Goal: Task Accomplishment & Management: Complete application form

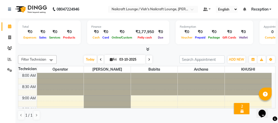
click at [148, 59] on icon at bounding box center [149, 59] width 2 height 3
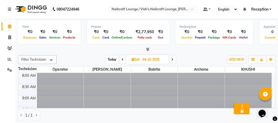
click at [172, 59] on icon at bounding box center [172, 59] width 2 height 3
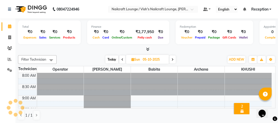
scroll to position [157, 0]
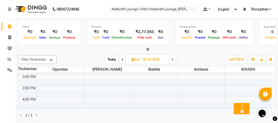
click at [172, 59] on icon at bounding box center [173, 59] width 2 height 3
type input "[DATE]"
click at [111, 86] on div "8:00 AM 8:30 AM 9:00 AM 9:30 AM 10:00 AM 10:30 AM 11:00 AM 11:30 AM 12:00 PM 12…" at bounding box center [145, 63] width 254 height 294
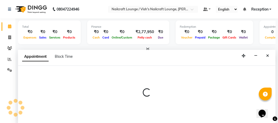
scroll to position [0, 0]
select select "15605"
select select "930"
select select "tentative"
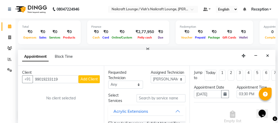
type input "99019233119"
click at [148, 97] on input "text" at bounding box center [161, 98] width 49 height 8
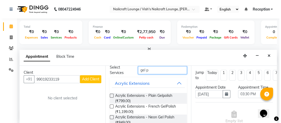
scroll to position [23, 0]
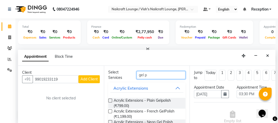
type input "gel p"
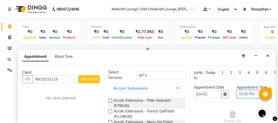
click at [244, 93] on select "Select 09:00 AM 09:15 AM 09:30 AM 09:45 AM 10:00 AM 10:15 AM 10:30 AM 10:45 AM …" at bounding box center [254, 94] width 35 height 8
select select "720"
click at [237, 90] on select "Select 09:00 AM 09:15 AM 09:30 AM 09:45 AM 10:00 AM 10:15 AM 10:30 AM 10:45 AM …" at bounding box center [254, 94] width 35 height 8
click at [89, 78] on span "Add Client" at bounding box center [89, 79] width 17 height 5
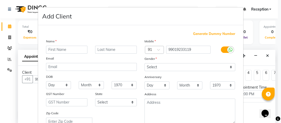
click at [60, 49] on input "text" at bounding box center [67, 50] width 42 height 8
type input "Sneha New"
click at [104, 49] on input "text" at bounding box center [116, 50] width 42 height 8
click at [107, 49] on input "Sneha New" at bounding box center [116, 50] width 42 height 8
type input "New"
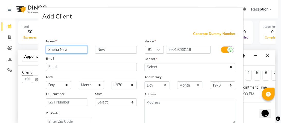
click at [67, 50] on input "Sneha New" at bounding box center [67, 50] width 42 height 8
type input "Sneha"
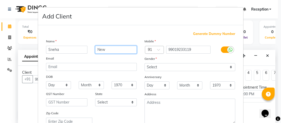
click at [105, 49] on input "New" at bounding box center [116, 50] width 42 height 8
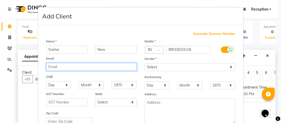
click at [68, 67] on input "email" at bounding box center [91, 67] width 91 height 8
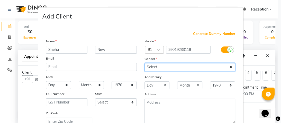
click at [148, 67] on select "Select [DEMOGRAPHIC_DATA] [DEMOGRAPHIC_DATA] Other Prefer Not To Say" at bounding box center [190, 67] width 91 height 8
select select "[DEMOGRAPHIC_DATA]"
click at [145, 64] on select "Select [DEMOGRAPHIC_DATA] [DEMOGRAPHIC_DATA] Other Prefer Not To Say" at bounding box center [190, 67] width 91 height 8
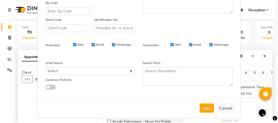
scroll to position [117, 0]
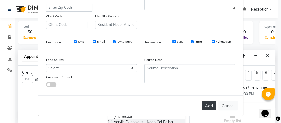
click at [205, 106] on button "Add" at bounding box center [209, 105] width 14 height 9
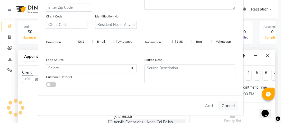
type input "99*******19"
select select
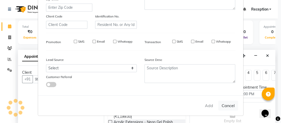
select select
checkbox input "false"
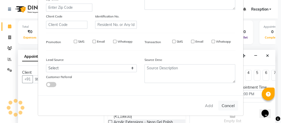
checkbox input "false"
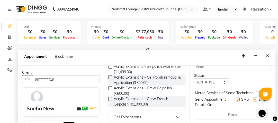
scroll to position [0, 0]
click at [9, 26] on icon at bounding box center [9, 26] width 3 height 4
click at [8, 37] on icon at bounding box center [9, 38] width 3 height 4
select select "3438"
select select "service"
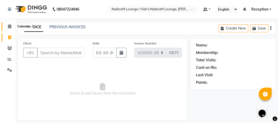
click at [9, 27] on icon at bounding box center [9, 26] width 3 height 4
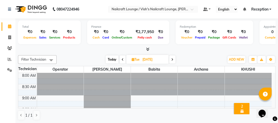
click at [120, 59] on span at bounding box center [123, 60] width 6 height 8
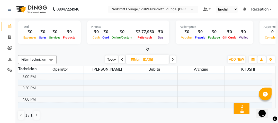
click at [120, 59] on span at bounding box center [122, 60] width 6 height 8
click at [120, 59] on span at bounding box center [123, 60] width 6 height 8
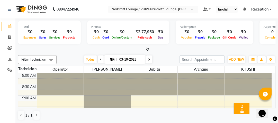
click at [149, 58] on icon at bounding box center [149, 59] width 2 height 3
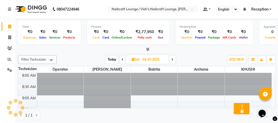
scroll to position [157, 0]
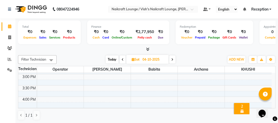
click at [173, 60] on icon at bounding box center [172, 59] width 2 height 3
click at [173, 60] on icon at bounding box center [173, 59] width 2 height 3
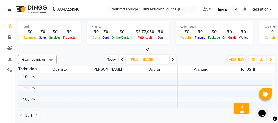
type input "[DATE]"
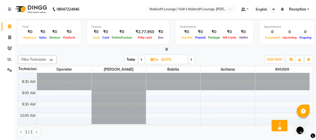
scroll to position [0, 0]
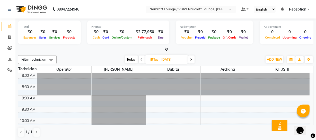
click at [117, 73] on div at bounding box center [119, 73] width 54 height 0
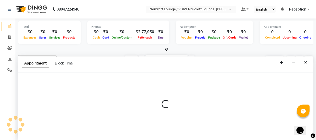
select select "15605"
select select "tentative"
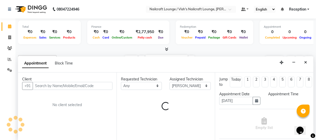
scroll to position [0, 0]
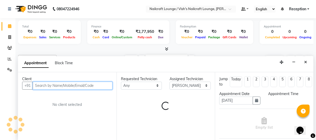
select select "555"
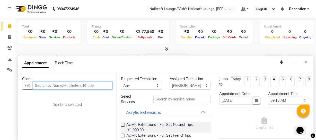
click at [93, 86] on input "text" at bounding box center [73, 86] width 80 height 8
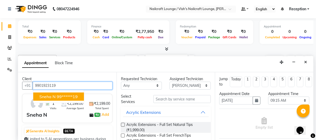
click at [64, 94] on ngb-highlight "99******19" at bounding box center [67, 96] width 21 height 5
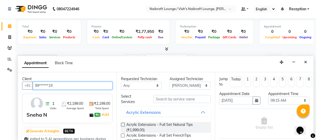
type input "99******19"
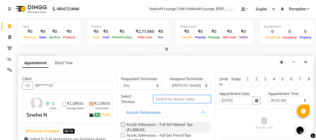
click at [174, 98] on input "text" at bounding box center [181, 99] width 57 height 8
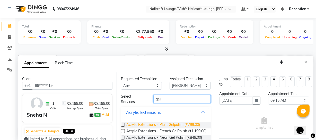
type input "gel"
click at [190, 123] on span "Acrylic Extensions - Plain Gelpolish (₹799.00)" at bounding box center [163, 125] width 74 height 6
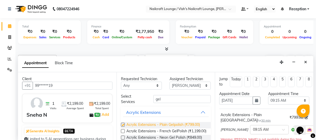
checkbox input "false"
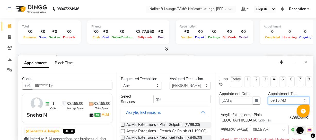
click at [278, 98] on select "Select 09:00 AM 09:15 AM 09:30 AM 09:45 AM 10:00 AM 10:15 AM 10:30 AM 10:45 AM …" at bounding box center [288, 101] width 41 height 8
select select "720"
click at [268, 97] on select "Select 09:00 AM 09:15 AM 09:30 AM 09:45 AM 10:00 AM 10:15 AM 10:30 AM 10:45 AM …" at bounding box center [288, 101] width 41 height 8
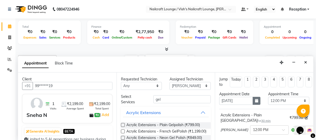
click at [255, 101] on icon "button" at bounding box center [256, 101] width 3 height 4
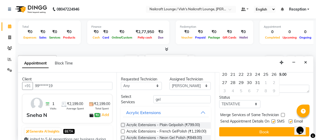
scroll to position [86, 0]
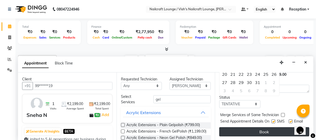
click at [264, 123] on button "Book" at bounding box center [264, 131] width 90 height 9
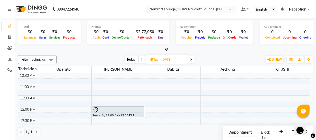
scroll to position [65, 0]
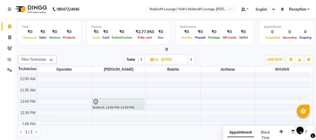
click at [141, 59] on icon at bounding box center [142, 59] width 2 height 3
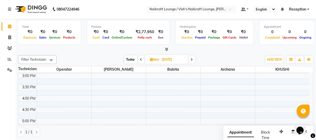
click at [141, 59] on icon at bounding box center [141, 59] width 2 height 3
click at [141, 59] on icon at bounding box center [142, 59] width 2 height 3
type input "03-10-2025"
